Goal: Task Accomplishment & Management: Complete application form

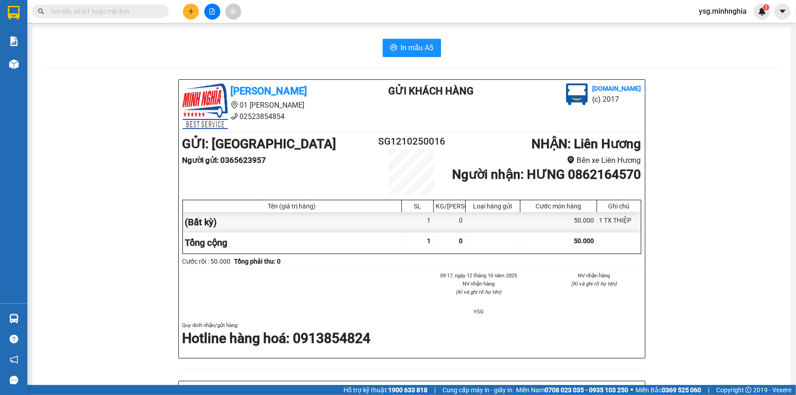
click at [158, 12] on span at bounding box center [100, 12] width 137 height 14
click at [158, 10] on span at bounding box center [100, 12] width 137 height 14
click at [142, 10] on input "text" at bounding box center [104, 11] width 108 height 10
paste input "Ọ"
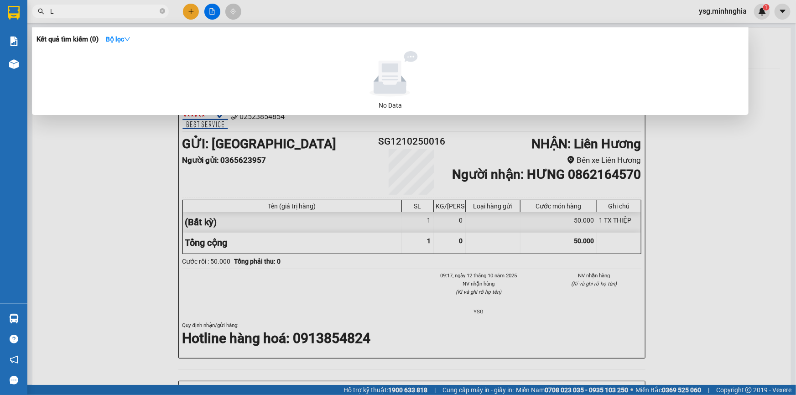
paste input "ỢI"
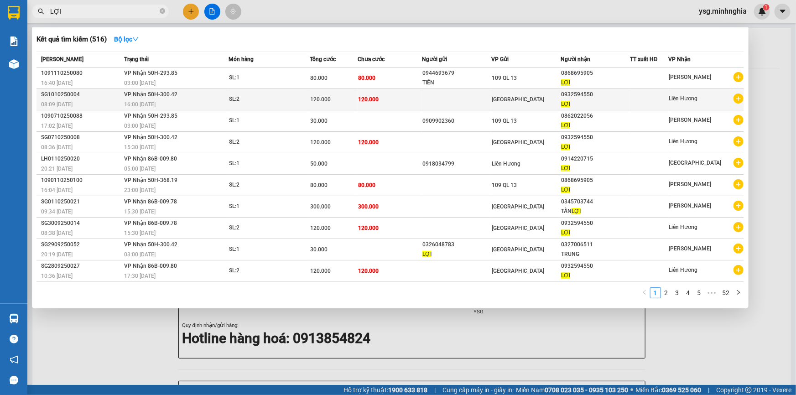
type input "LỢI"
click at [405, 98] on td "120.000" at bounding box center [390, 99] width 64 height 21
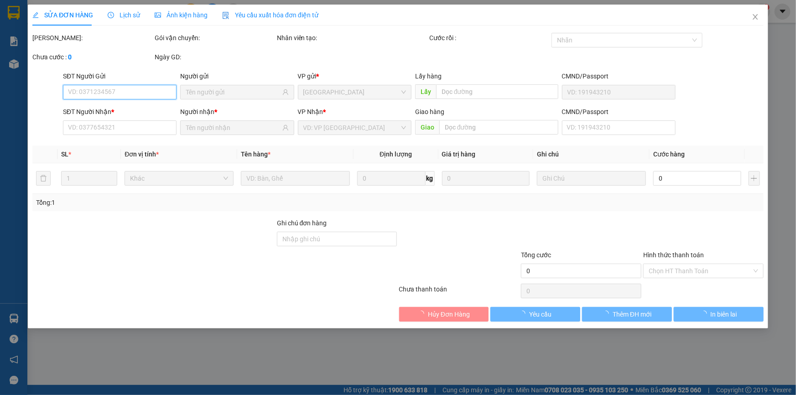
type input "0932594550"
type input "120.000"
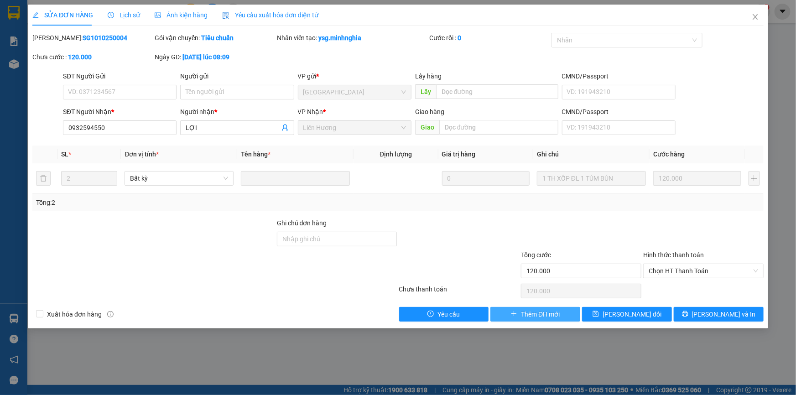
click at [531, 313] on span "Thêm ĐH mới" at bounding box center [540, 314] width 39 height 10
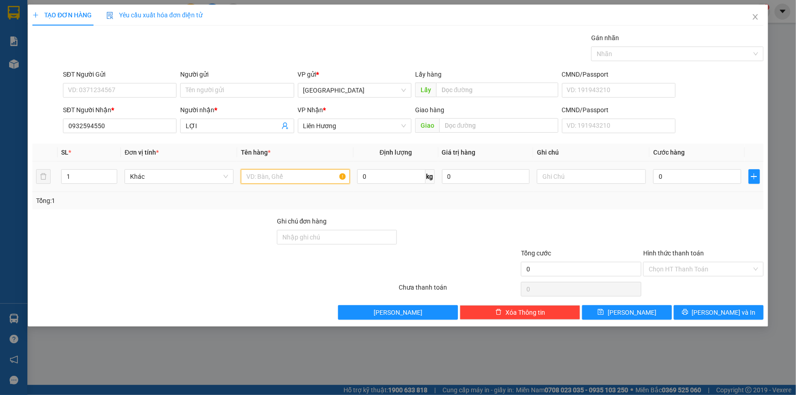
click at [309, 180] on input "text" at bounding box center [295, 176] width 109 height 15
click at [599, 180] on input "text" at bounding box center [591, 176] width 109 height 15
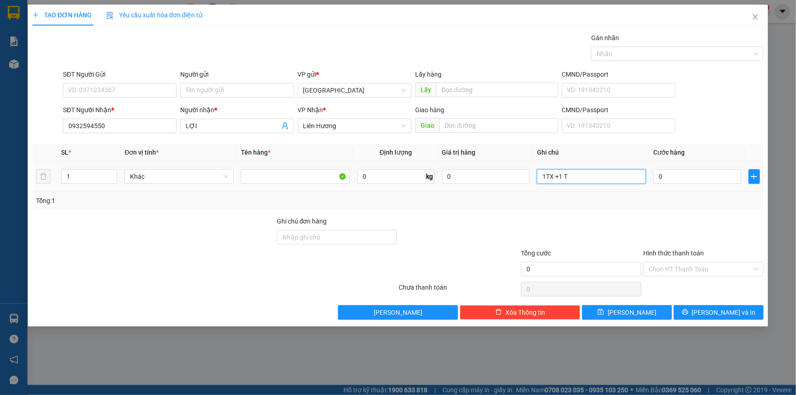
paste input "ÚM"
paste input "Ì"
type input "1TX +1 TÚM MÌ"
click at [680, 186] on td "0" at bounding box center [697, 177] width 95 height 31
click at [684, 179] on input "0" at bounding box center [698, 176] width 88 height 15
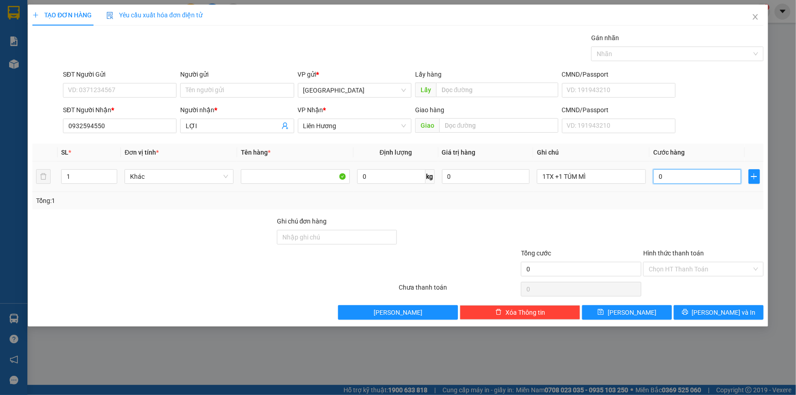
type input "1"
type input "12"
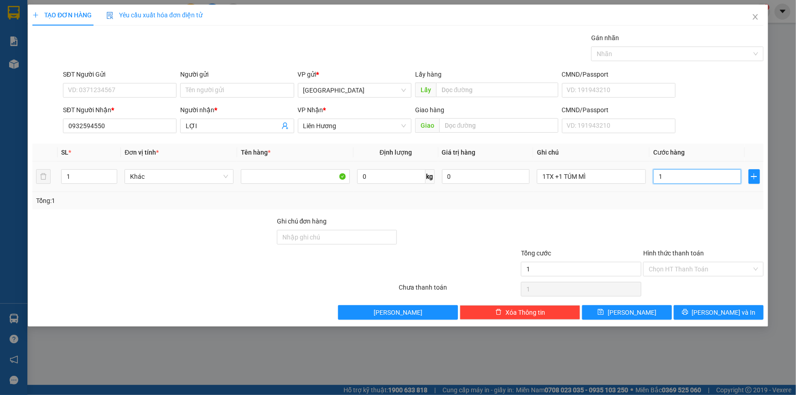
type input "12"
type input "120"
type input "120.000"
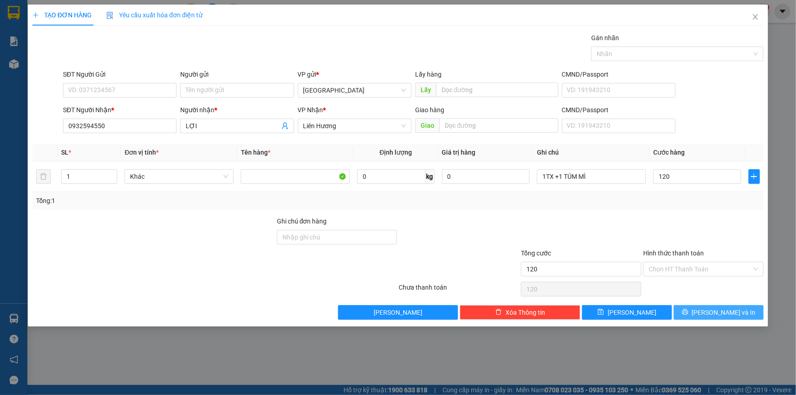
type input "120.000"
click at [718, 310] on span "[PERSON_NAME] và In" at bounding box center [724, 313] width 64 height 10
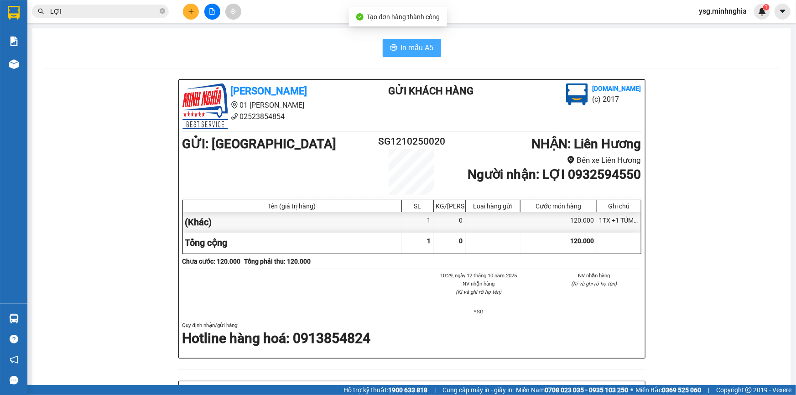
click at [417, 51] on span "In mẫu A5" at bounding box center [417, 47] width 33 height 11
click at [189, 10] on icon "plus" at bounding box center [191, 11] width 6 height 6
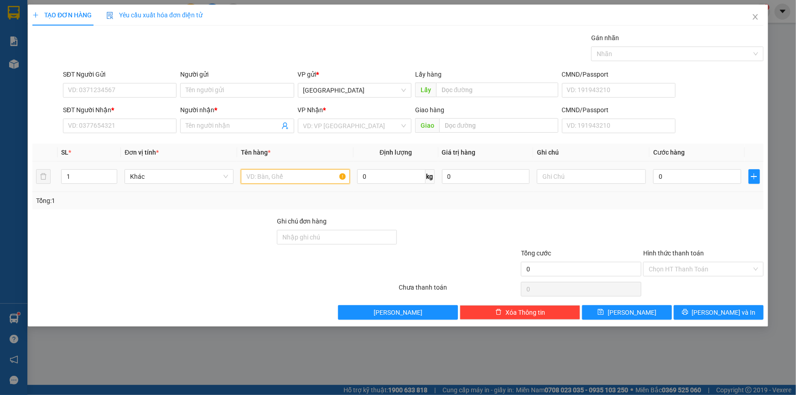
click at [292, 178] on input "text" at bounding box center [295, 176] width 109 height 15
click at [137, 119] on input "SĐT Người Nhận *" at bounding box center [120, 126] width 114 height 15
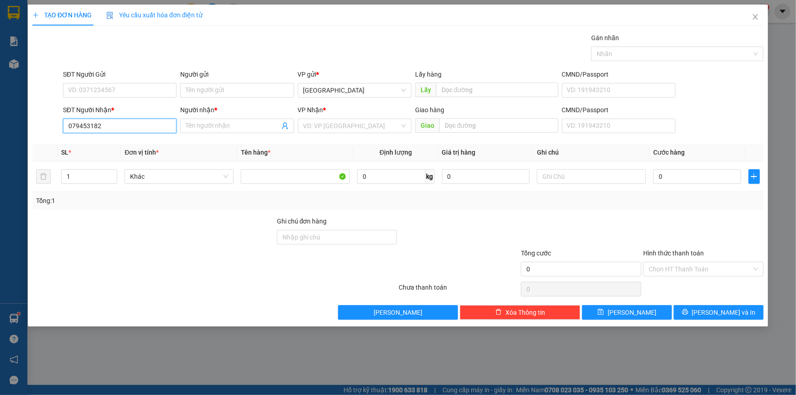
type input "0794531824"
click at [143, 140] on div "0794531824 - AN" at bounding box center [119, 144] width 103 height 10
type input "AN"
type input "0794531824"
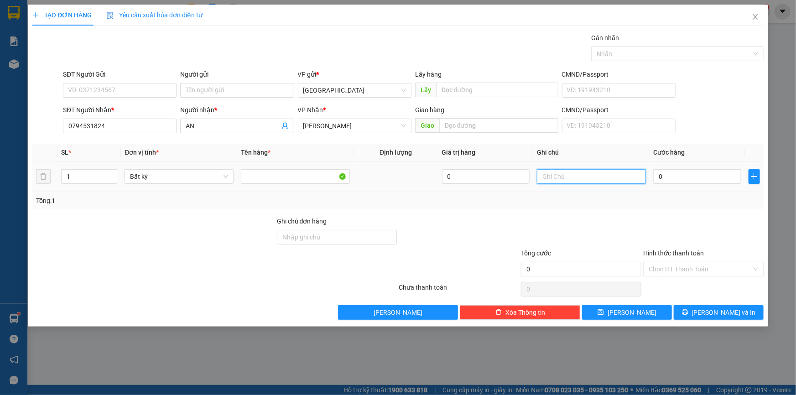
click at [565, 172] on input "text" at bounding box center [591, 176] width 109 height 15
paste input "ÚM"
paste input "À"
paste input "ÁY"
type input "1 TÚM VÀNG MÁY KHOAN"
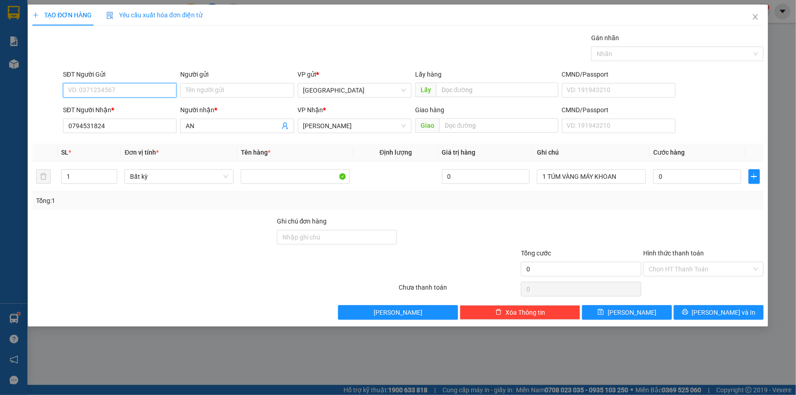
click at [146, 94] on input "SĐT Người Gửi" at bounding box center [120, 90] width 114 height 15
type input "0932534431"
click at [671, 169] on div "0" at bounding box center [698, 176] width 88 height 18
click at [671, 170] on input "0" at bounding box center [698, 176] width 88 height 15
type input "7"
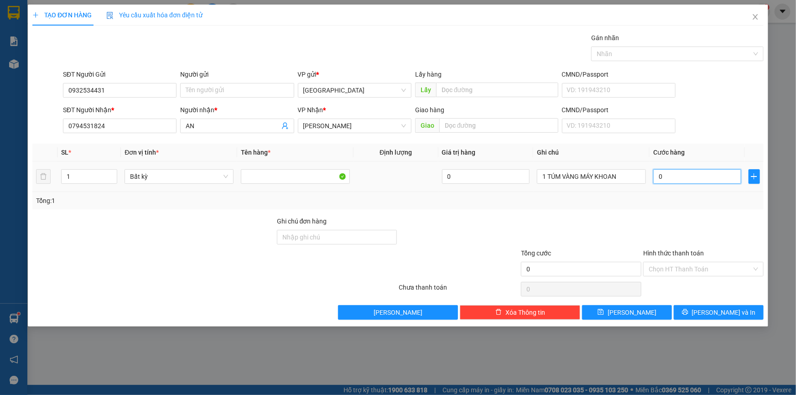
type input "7"
type input "70"
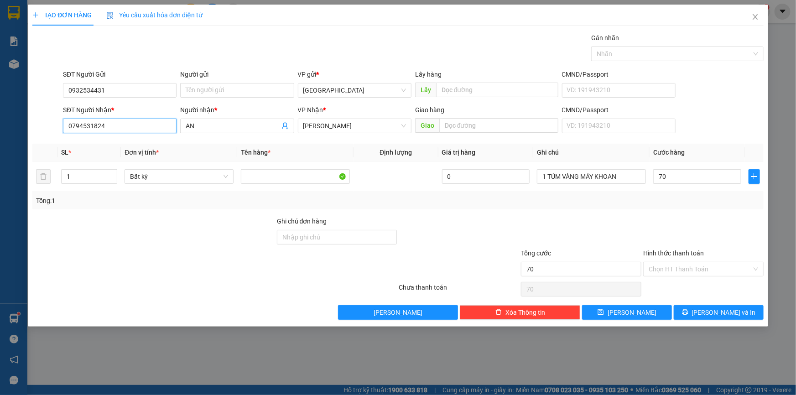
type input "70.000"
drag, startPoint x: 122, startPoint y: 125, endPoint x: 0, endPoint y: 120, distance: 121.9
click at [0, 135] on div "TẠO ĐƠN HÀNG Yêu cầu xuất [PERSON_NAME] điện tử Transit Pickup Surcharge Ids Tr…" at bounding box center [398, 197] width 796 height 395
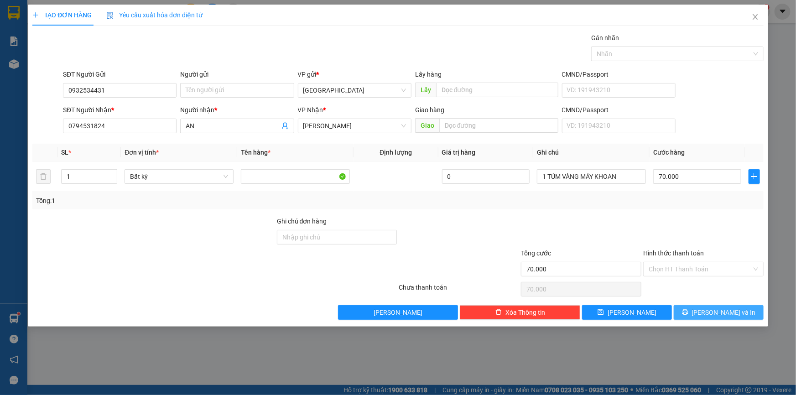
click at [730, 312] on span "[PERSON_NAME] và In" at bounding box center [724, 313] width 64 height 10
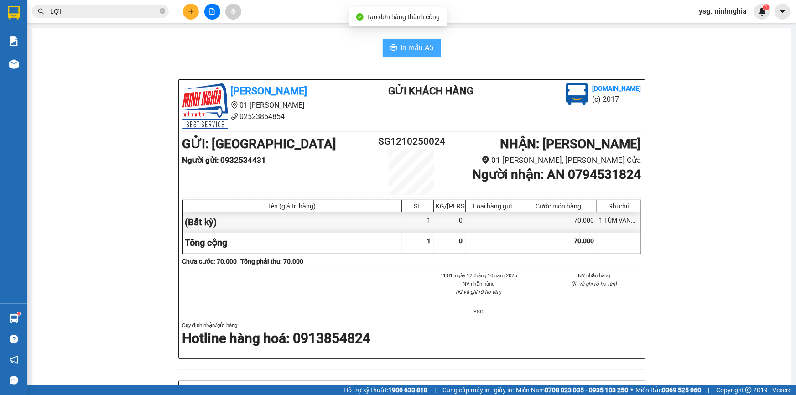
click at [429, 47] on span "In mẫu A5" at bounding box center [417, 47] width 33 height 11
click at [416, 43] on span "In mẫu A5" at bounding box center [417, 47] width 33 height 11
click at [215, 10] on icon "file-add" at bounding box center [212, 11] width 6 height 6
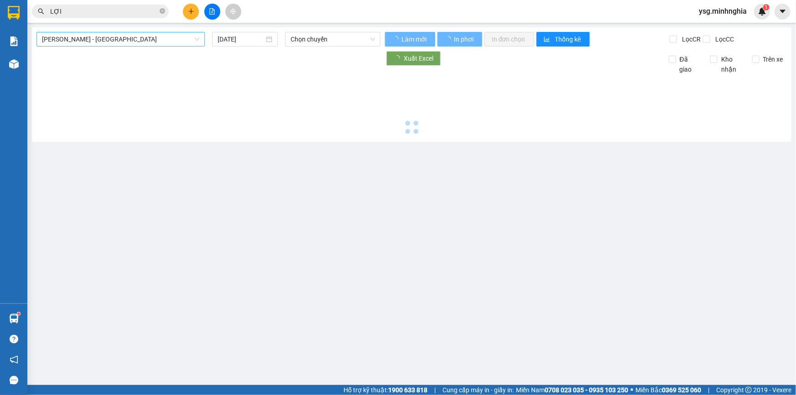
click at [122, 35] on span "[PERSON_NAME] - [GEOGRAPHIC_DATA]" at bounding box center [120, 39] width 157 height 14
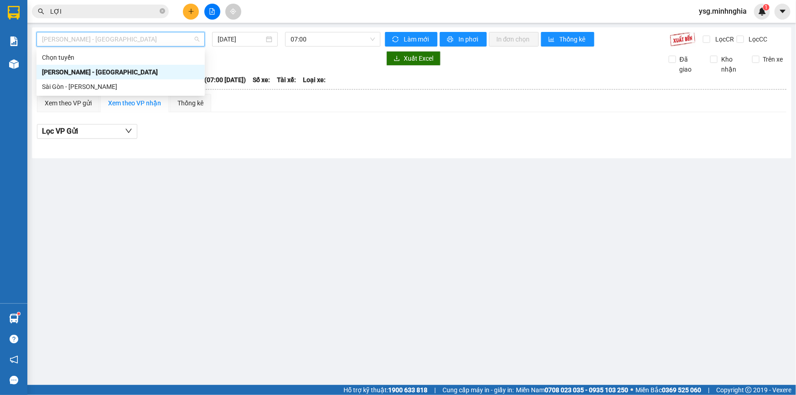
click at [94, 82] on div "Sài Gòn - [PERSON_NAME]" at bounding box center [120, 87] width 157 height 10
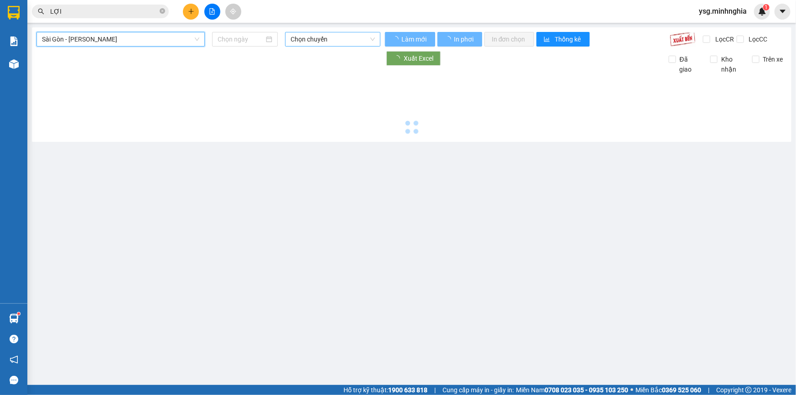
type input "[DATE]"
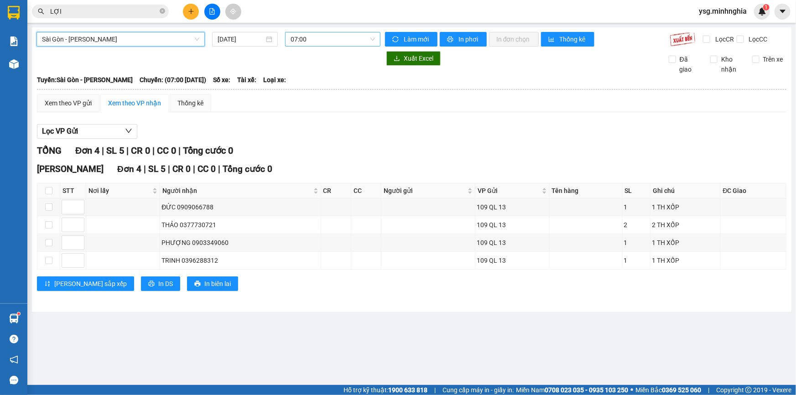
click at [344, 33] on span "07:00" at bounding box center [333, 39] width 84 height 14
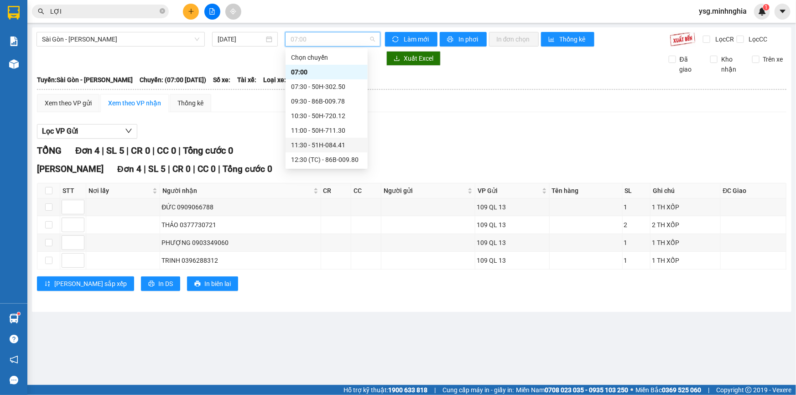
click at [308, 141] on div "11:30 - 51H-084.41" at bounding box center [326, 145] width 71 height 10
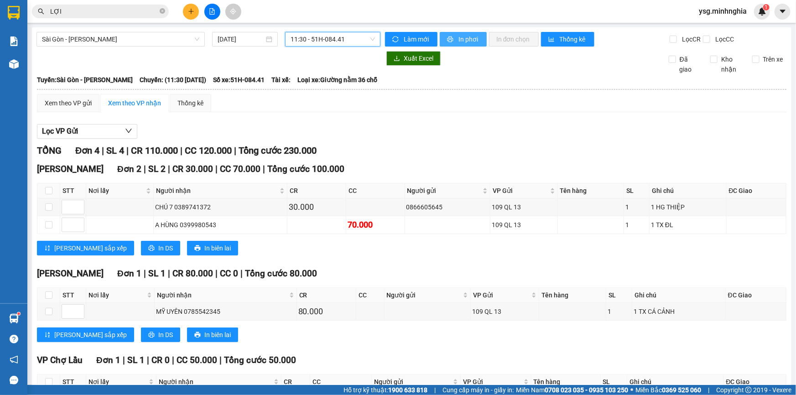
click at [465, 38] on span "In phơi" at bounding box center [469, 39] width 21 height 10
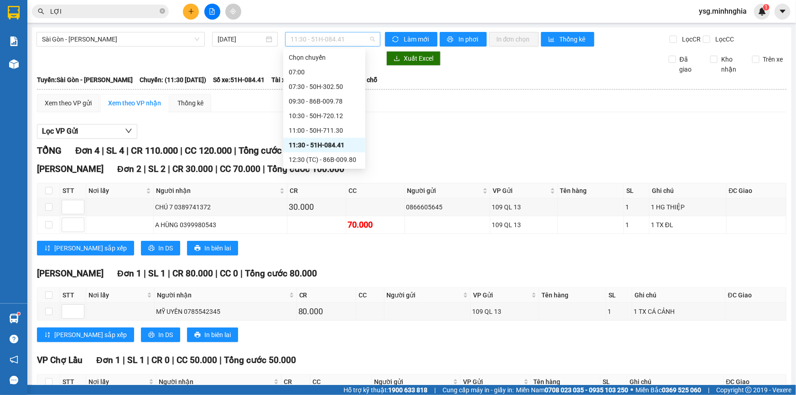
click at [350, 37] on span "11:30 - 51H-084.41" at bounding box center [333, 39] width 84 height 14
click at [310, 128] on div "11:00 - 50H-711.30" at bounding box center [324, 130] width 71 height 10
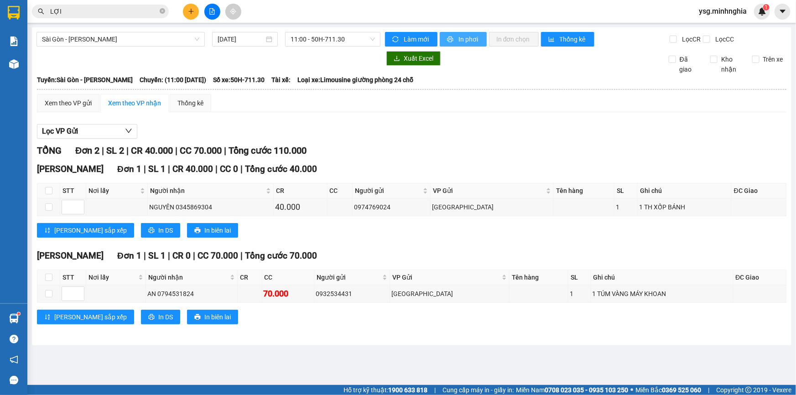
click at [464, 37] on span "In phơi" at bounding box center [469, 39] width 21 height 10
click at [308, 38] on span "11:00 - 50H-711.30" at bounding box center [333, 39] width 84 height 14
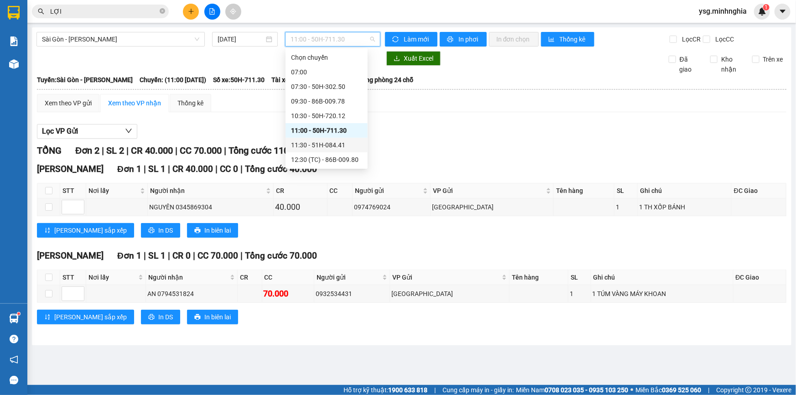
click at [304, 143] on div "11:30 - 51H-084.41" at bounding box center [326, 145] width 71 height 10
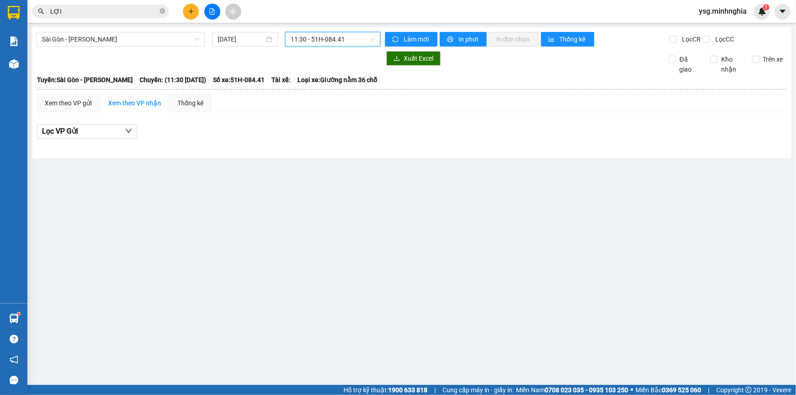
click at [329, 44] on span "11:30 - 51H-084.41" at bounding box center [333, 39] width 84 height 14
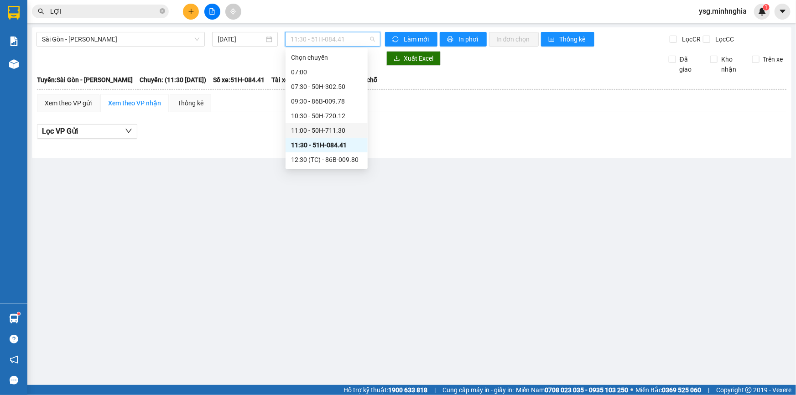
click at [343, 131] on div "11:00 - 50H-711.30" at bounding box center [326, 130] width 71 height 10
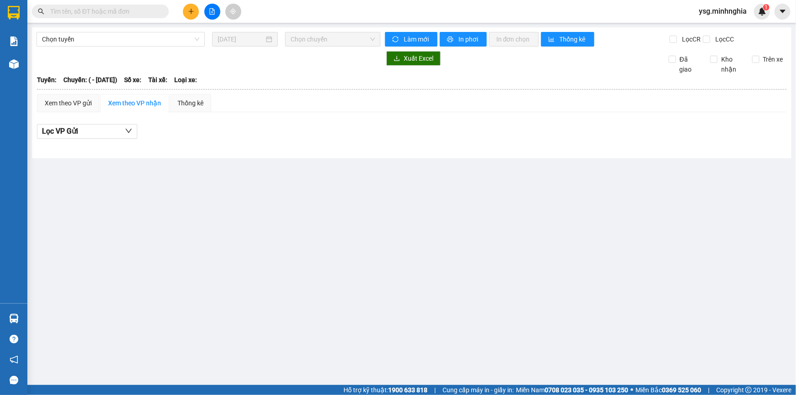
click at [149, 10] on input "text" at bounding box center [104, 11] width 108 height 10
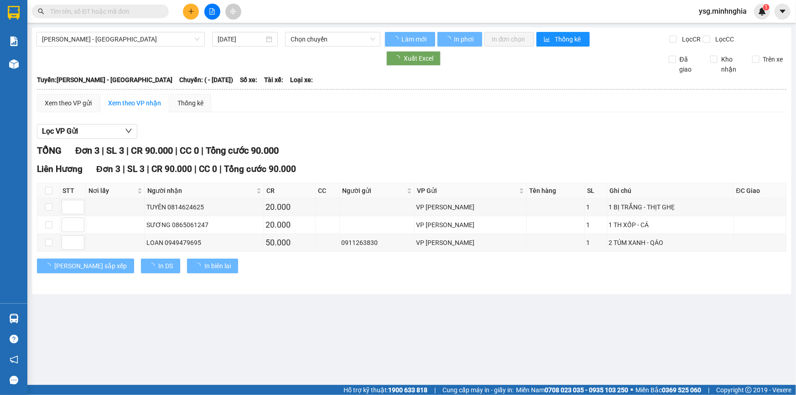
type input "[DATE]"
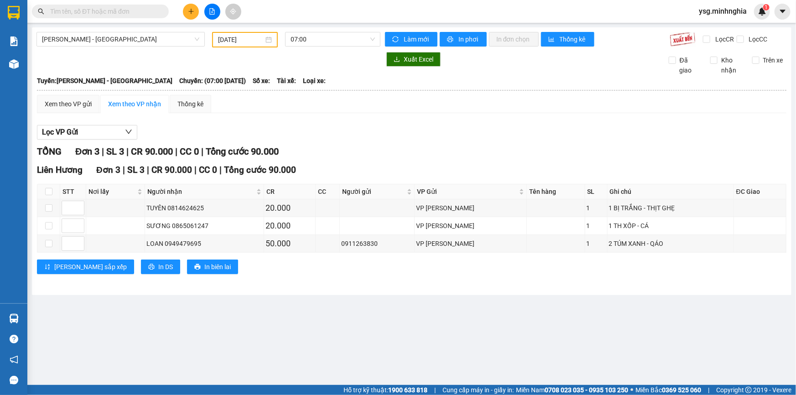
paste input "0794531824"
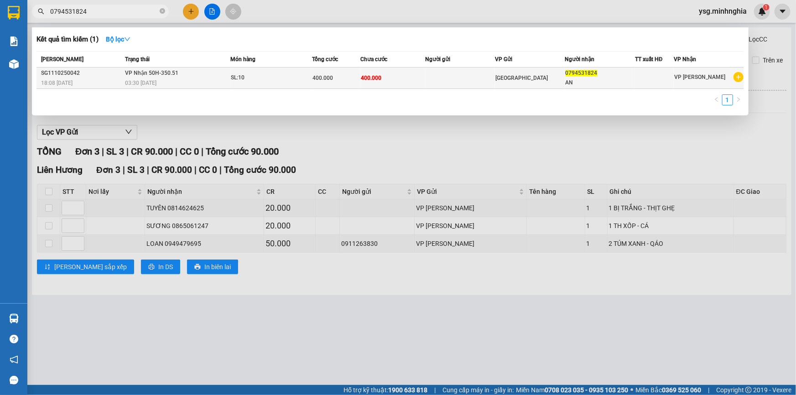
type input "0794531824"
click at [258, 81] on div "SL: 10" at bounding box center [265, 78] width 68 height 10
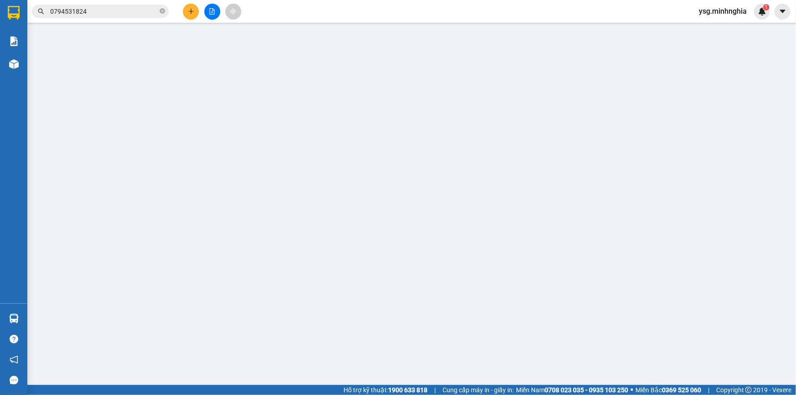
type input "0794531824"
type input "400.000"
